Goal: Information Seeking & Learning: Learn about a topic

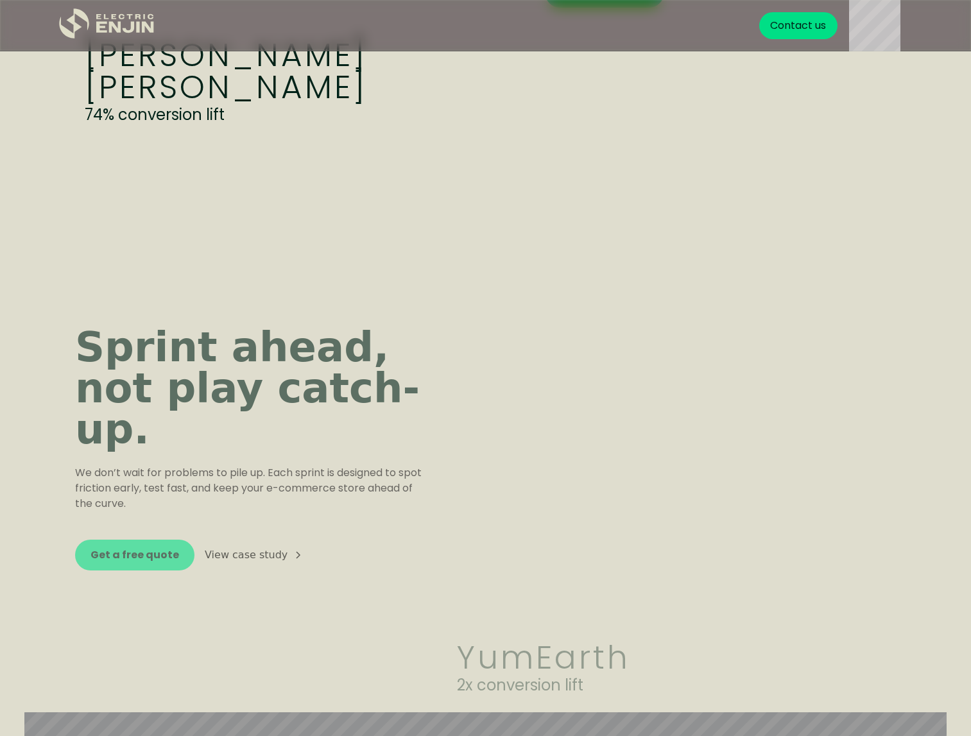
scroll to position [1295, 0]
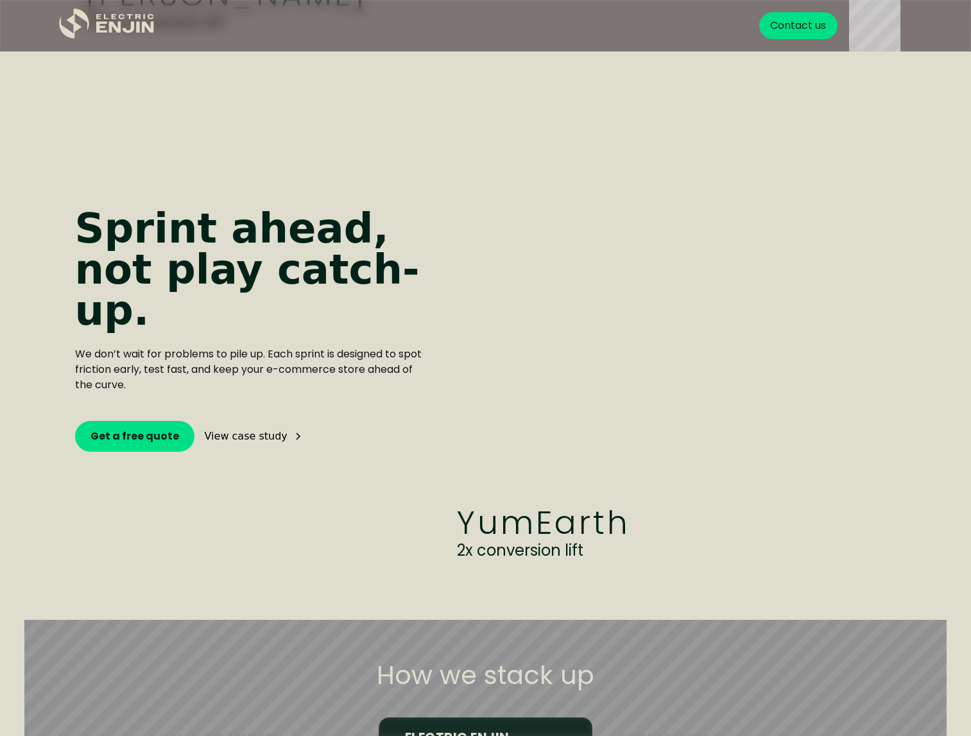
click at [261, 431] on div "View case study" at bounding box center [246, 436] width 83 height 10
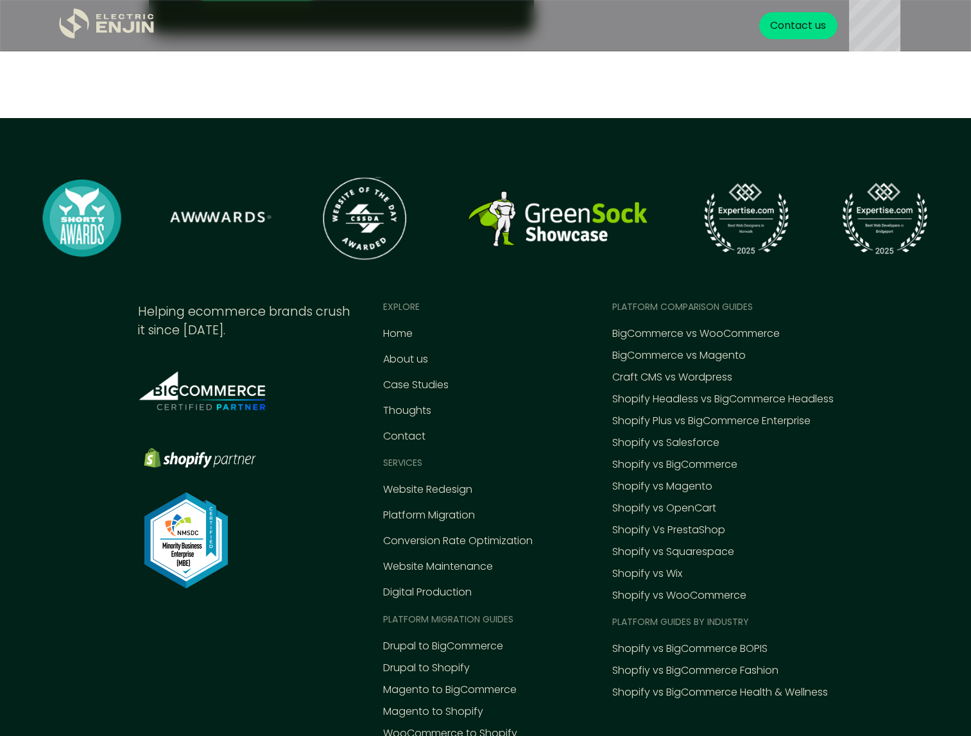
scroll to position [5632, 0]
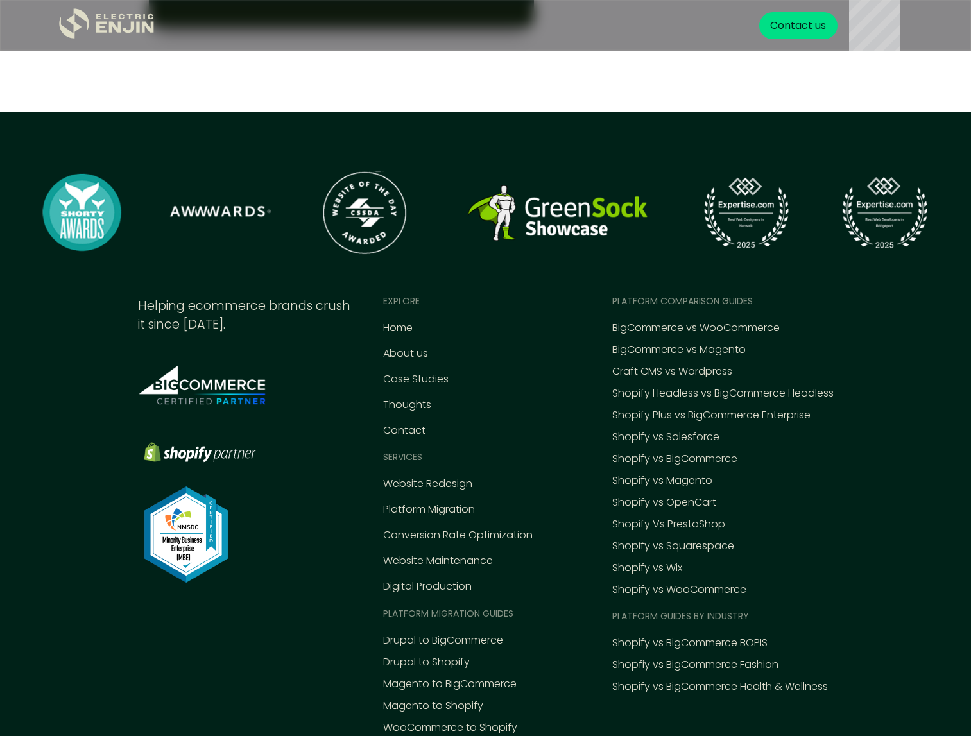
click at [48, 470] on div ".st0{fill:#dfddc8;} Helping ecommerce brands crush it since [DATE]. EXPLORE Hom…" at bounding box center [485, 477] width 971 height 627
click at [876, 500] on div ".st0{fill:#dfddc8;} Helping ecommerce brands crush it since [DATE]. EXPLORE Hom…" at bounding box center [486, 543] width 875 height 496
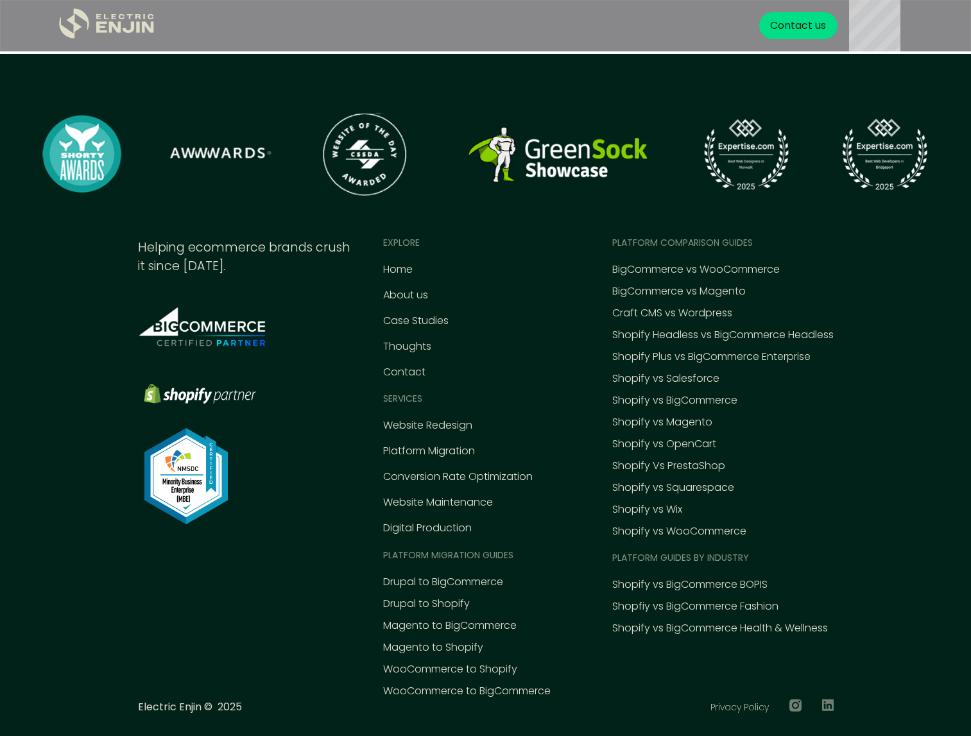
scroll to position [5720, 0]
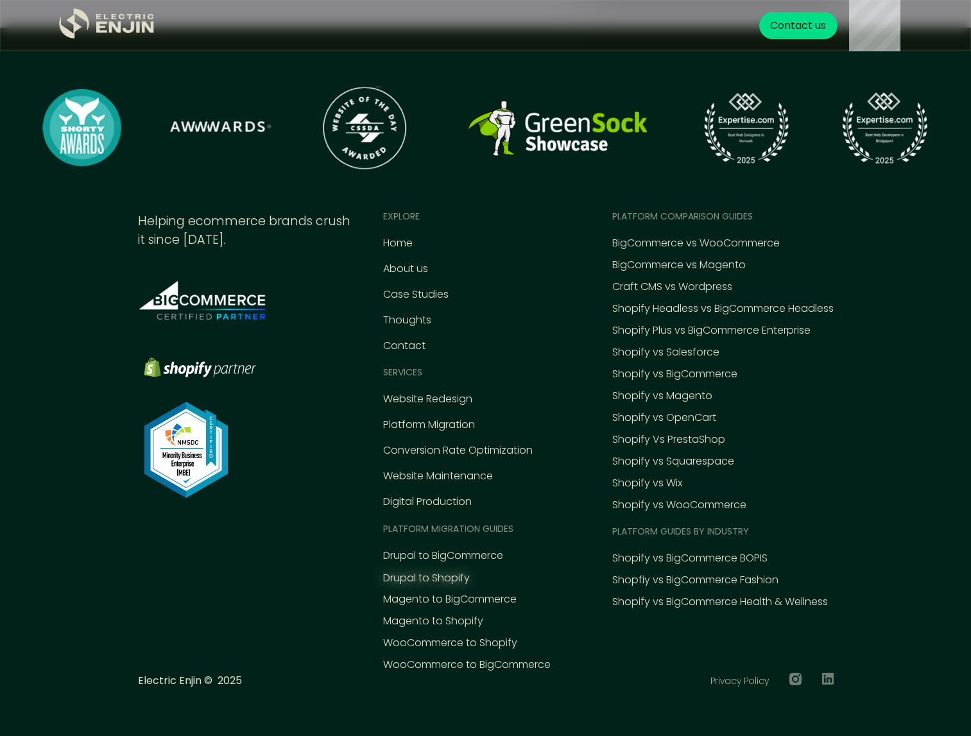
click at [417, 577] on div "Drupal to Shopify" at bounding box center [426, 578] width 87 height 15
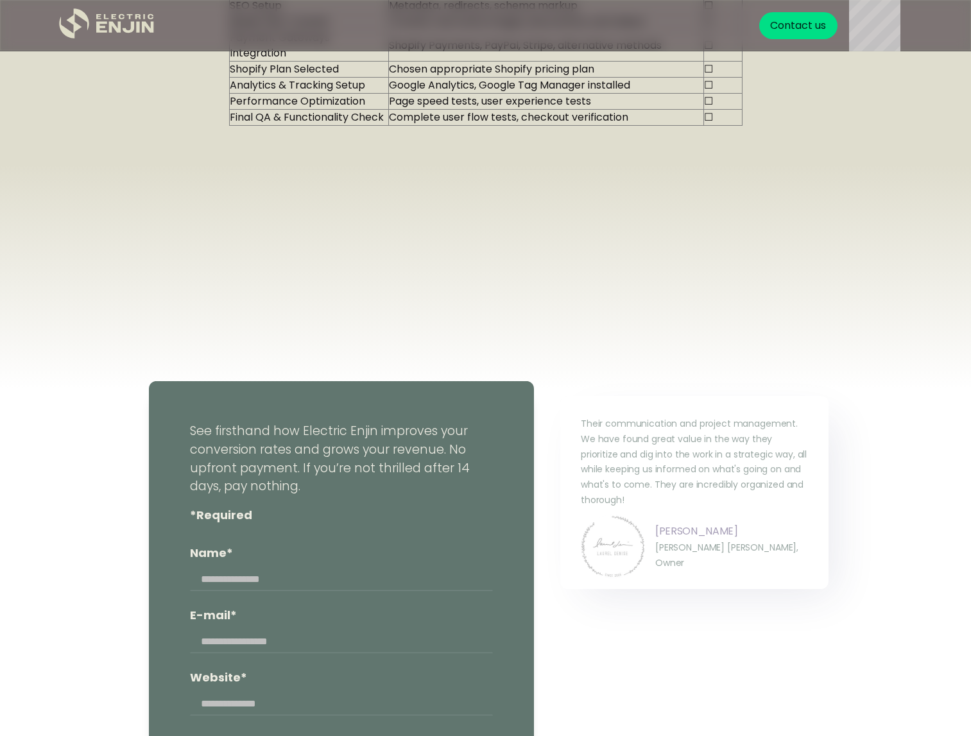
scroll to position [2722, 0]
